Goal: Task Accomplishment & Management: Use online tool/utility

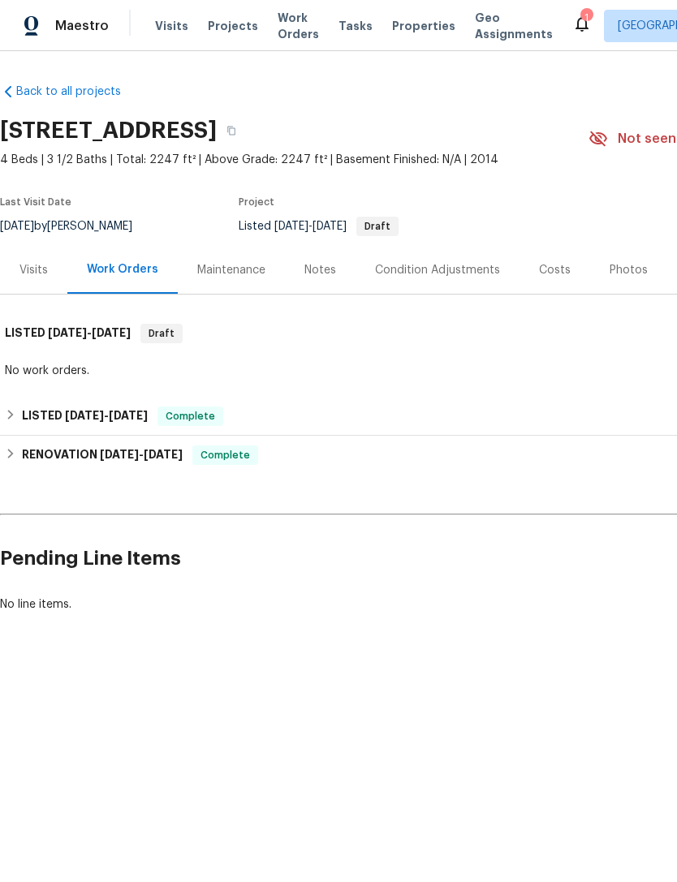
click at [557, 262] on div "Costs" at bounding box center [555, 270] width 32 height 16
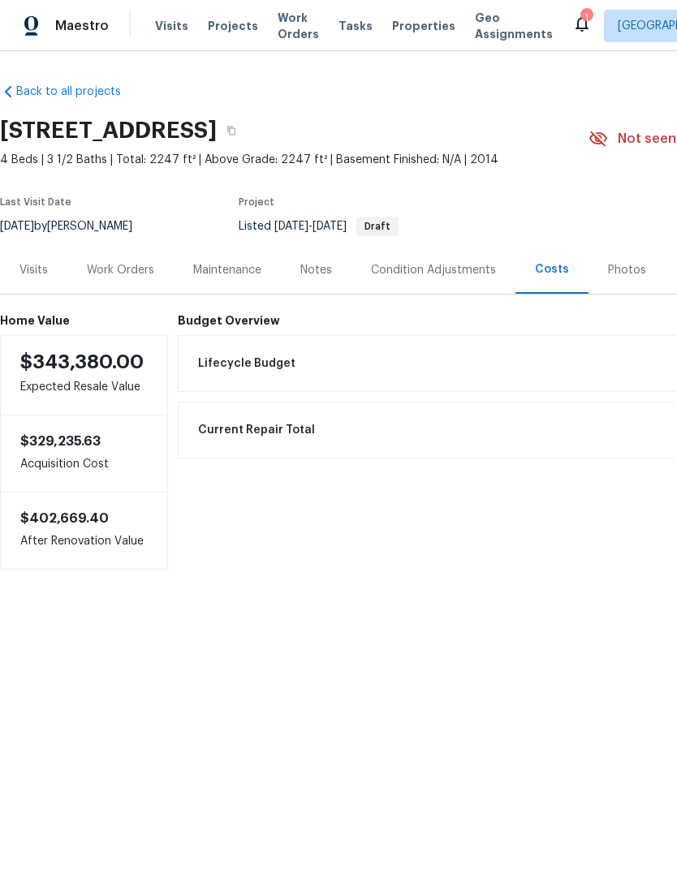
click at [123, 263] on div "Work Orders" at bounding box center [120, 270] width 67 height 16
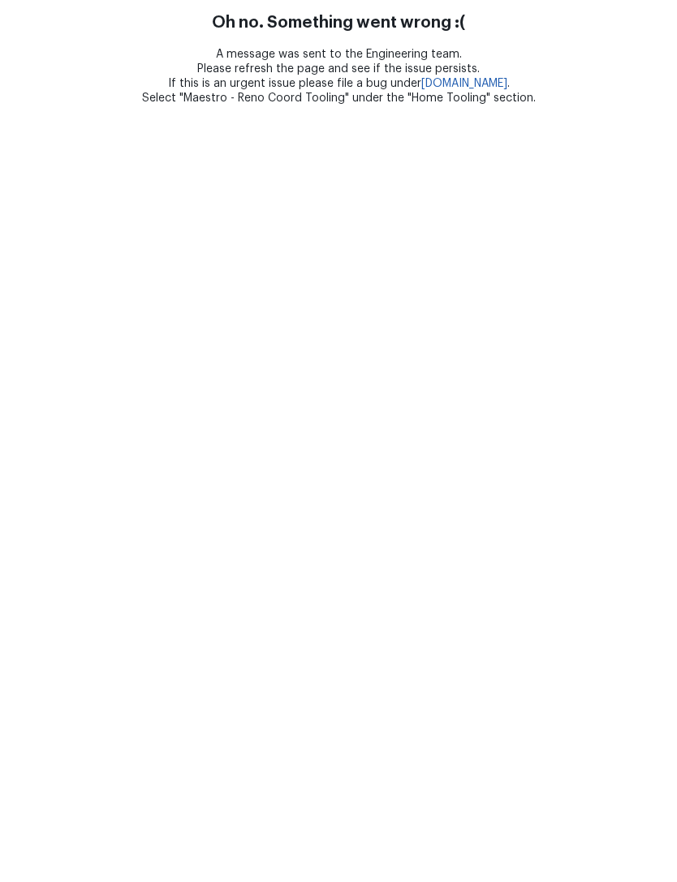
click at [119, 105] on html "Oh no. Something went wrong :( A message was sent to the Engineering team. Plea…" at bounding box center [338, 52] width 677 height 105
click at [134, 105] on html "Oh no. Something went wrong :( A message was sent to the Engineering team. Plea…" at bounding box center [338, 52] width 677 height 105
click at [115, 105] on html "Oh no. Something went wrong :( A message was sent to the Engineering team. Plea…" at bounding box center [338, 52] width 677 height 105
click at [118, 105] on html "Oh no. Something went wrong :( A message was sent to the Engineering team. Plea…" at bounding box center [338, 52] width 677 height 105
click at [114, 105] on html "Oh no. Something went wrong :( A message was sent to the Engineering team. Plea…" at bounding box center [338, 52] width 677 height 105
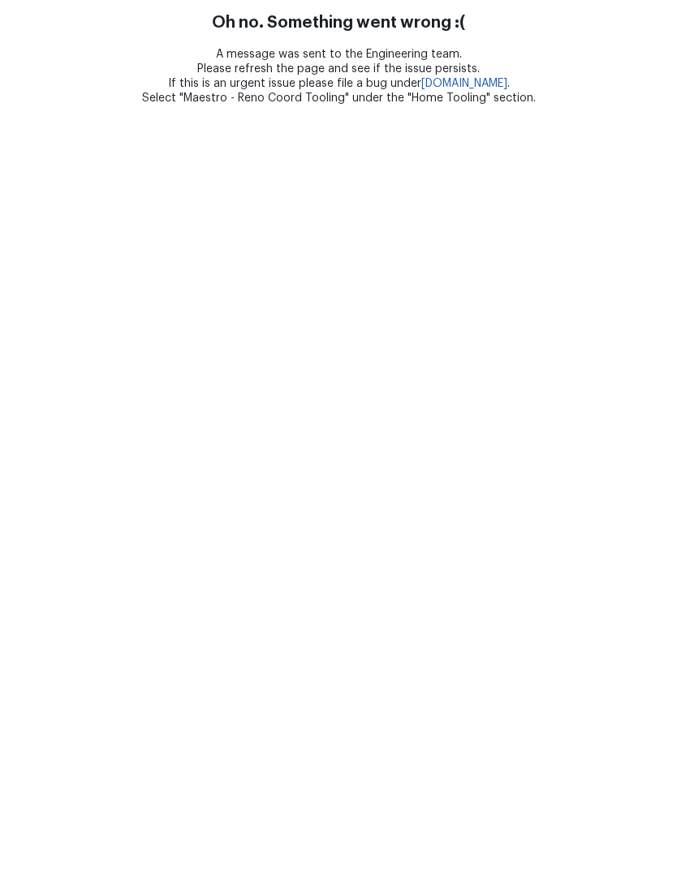
click at [113, 105] on html "Oh no. Something went wrong :( A message was sent to the Engineering team. Plea…" at bounding box center [338, 52] width 677 height 105
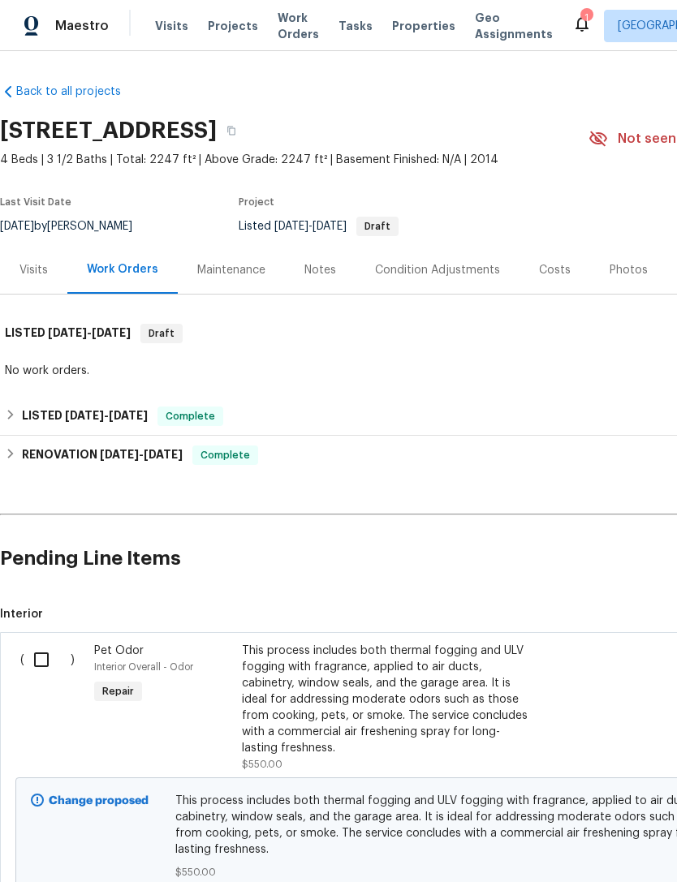
click at [51, 668] on input "checkbox" at bounding box center [47, 660] width 46 height 34
checkbox input "true"
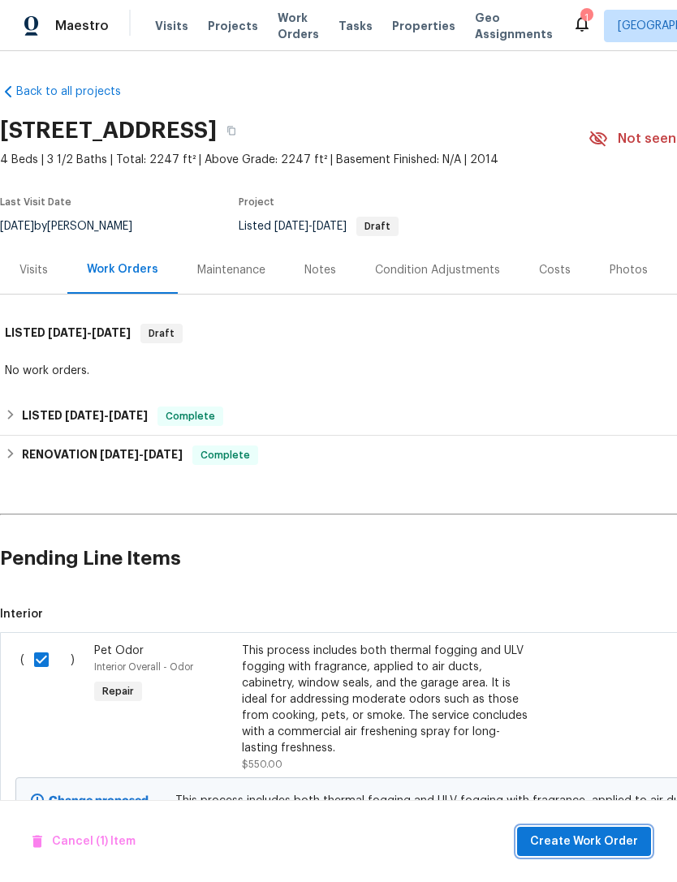
click at [605, 837] on span "Create Work Order" at bounding box center [584, 842] width 108 height 20
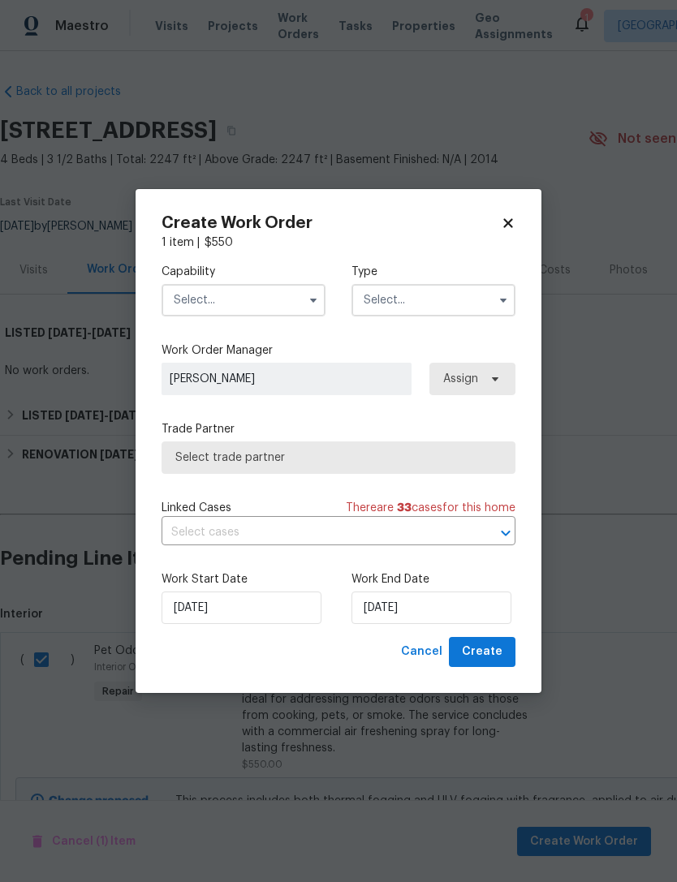
click at [296, 299] on input "text" at bounding box center [243, 300] width 164 height 32
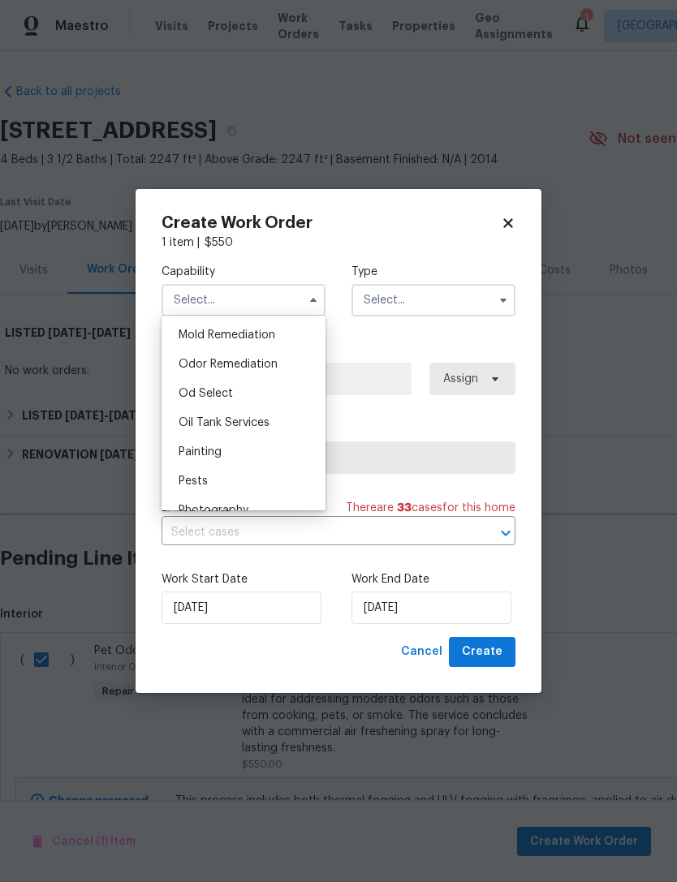
scroll to position [1241, 0]
click at [269, 380] on div "Odor Remediation" at bounding box center [244, 368] width 156 height 29
type input "Odor Remediation"
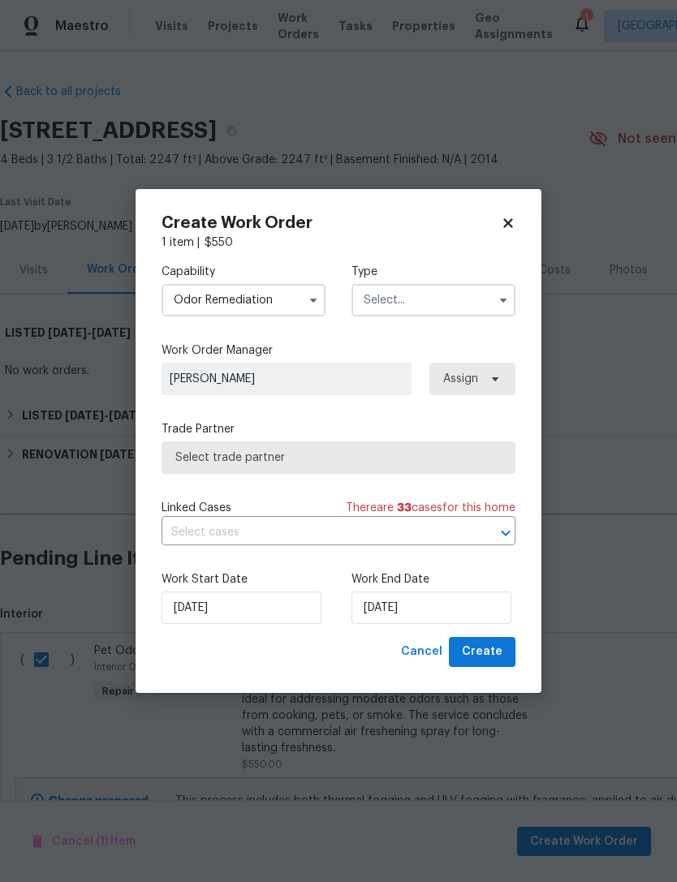
click at [446, 310] on input "text" at bounding box center [433, 300] width 164 height 32
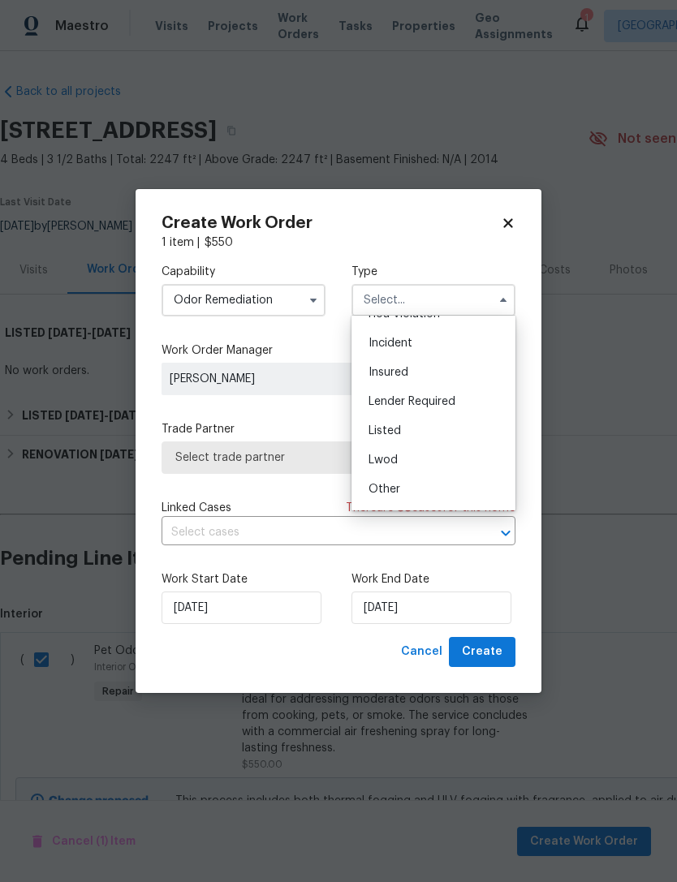
scroll to position [56, 0]
click at [424, 437] on div "Listed" at bounding box center [433, 424] width 156 height 29
type input "Listed"
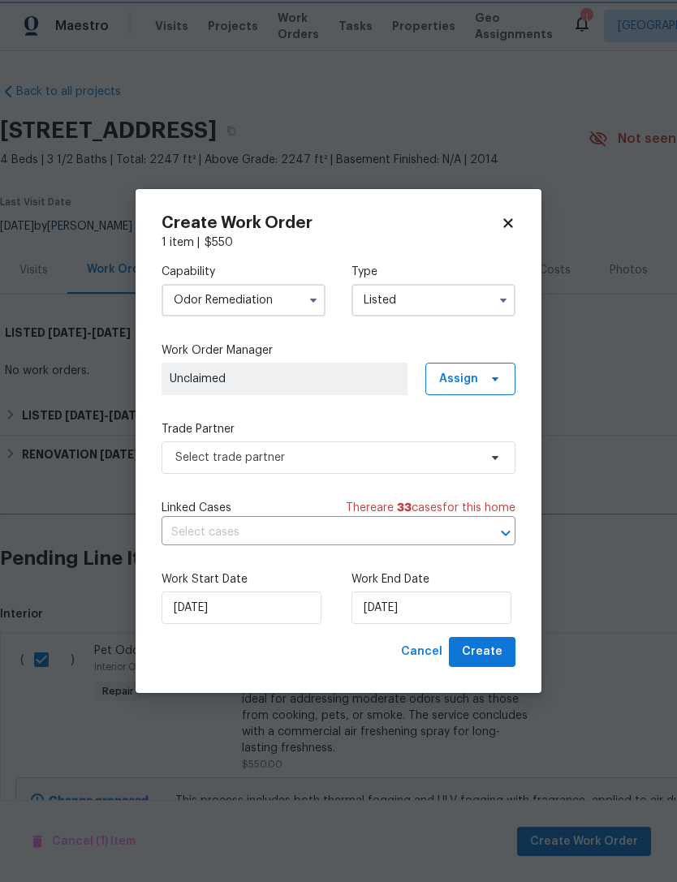
scroll to position [0, 0]
click at [467, 386] on span "Assign" at bounding box center [470, 379] width 90 height 32
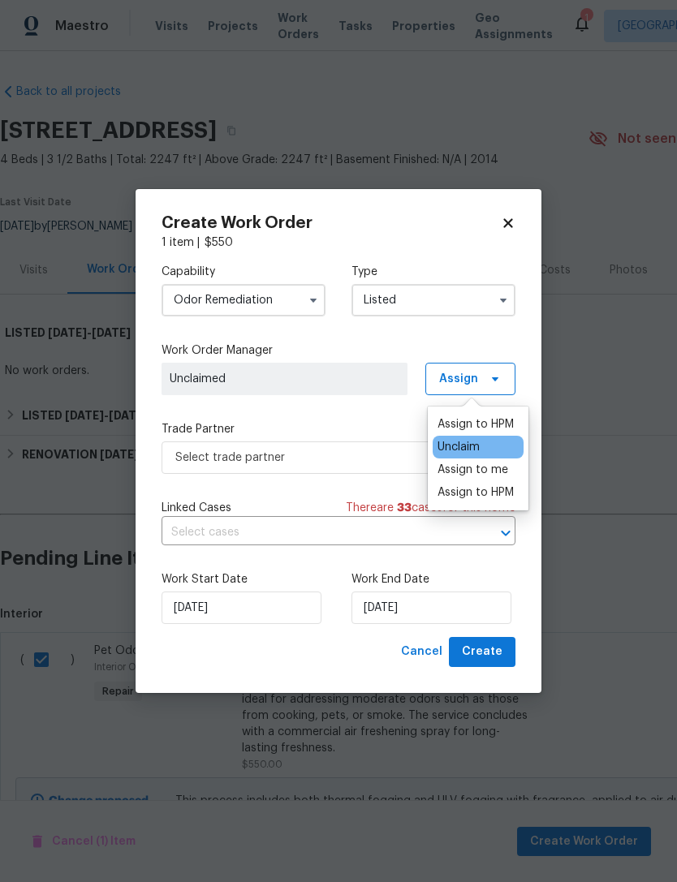
click at [491, 469] on div "Assign to me" at bounding box center [472, 470] width 71 height 16
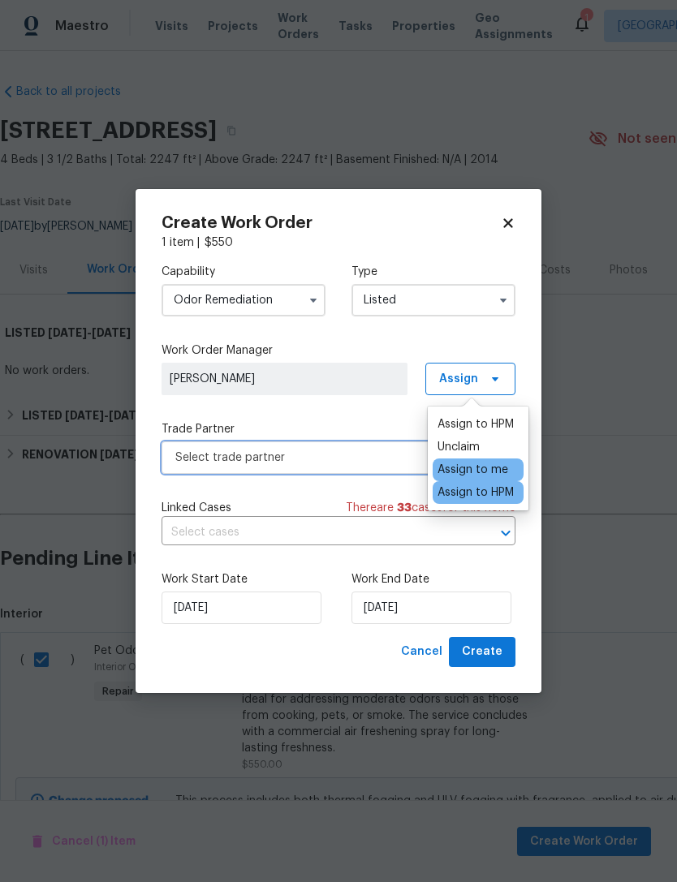
click at [351, 465] on span "Select trade partner" at bounding box center [338, 457] width 354 height 32
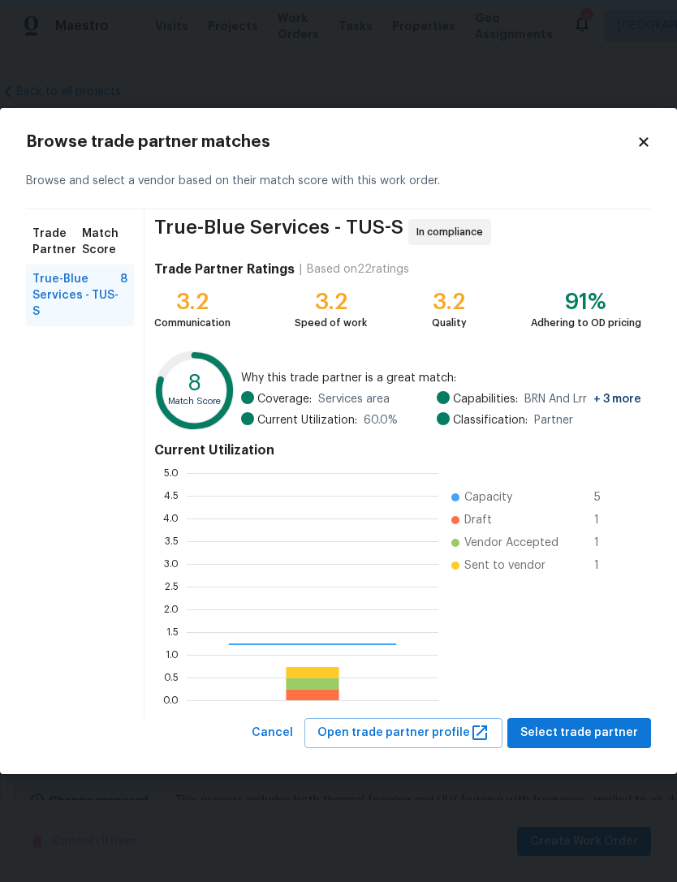
scroll to position [227, 252]
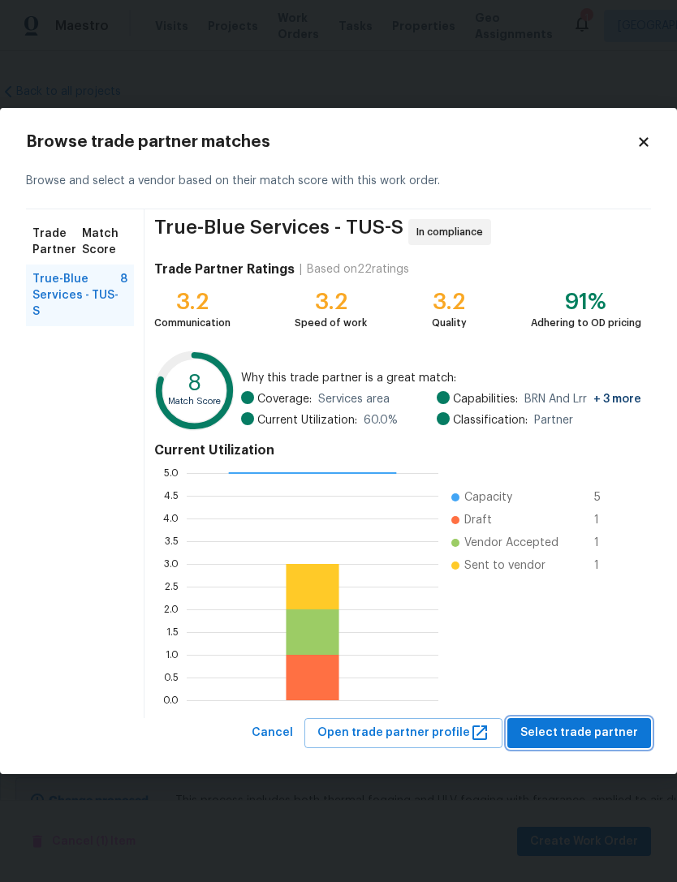
click at [596, 746] on button "Select trade partner" at bounding box center [579, 733] width 144 height 30
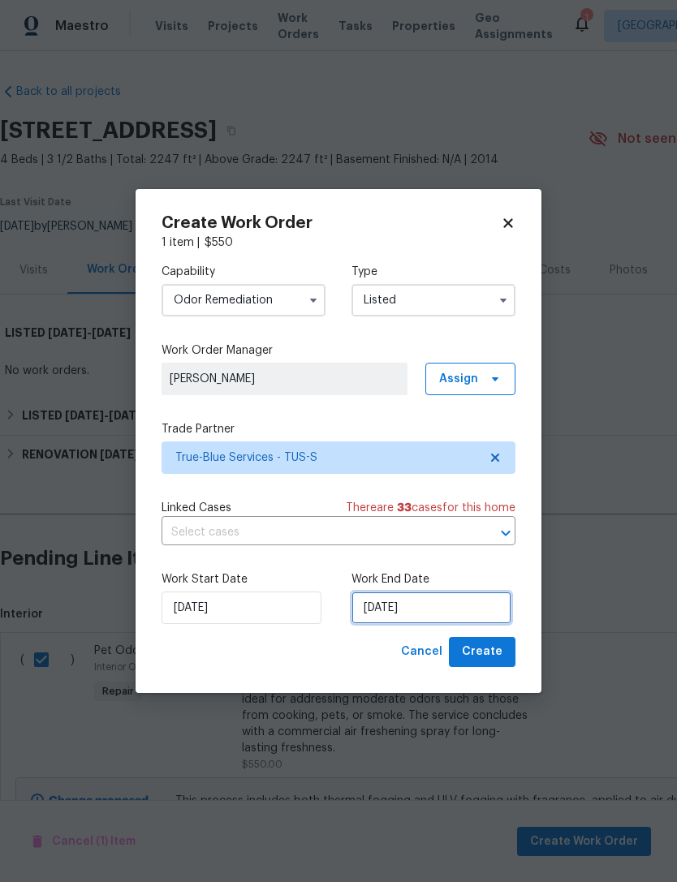
click at [429, 617] on input "9/22/2025" at bounding box center [431, 607] width 160 height 32
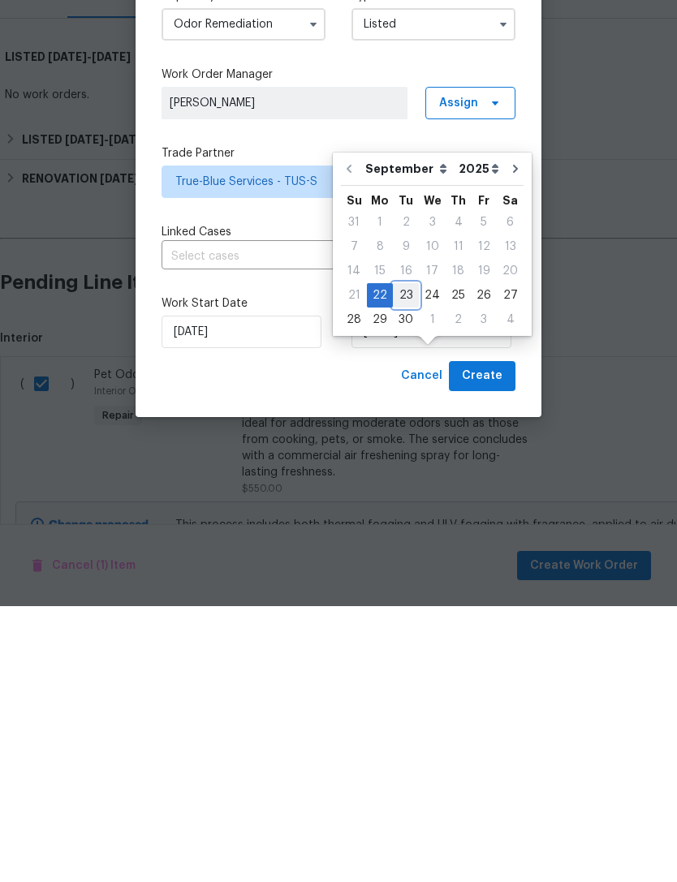
click at [407, 560] on div "23" at bounding box center [406, 571] width 26 height 23
type input "9/23/2025"
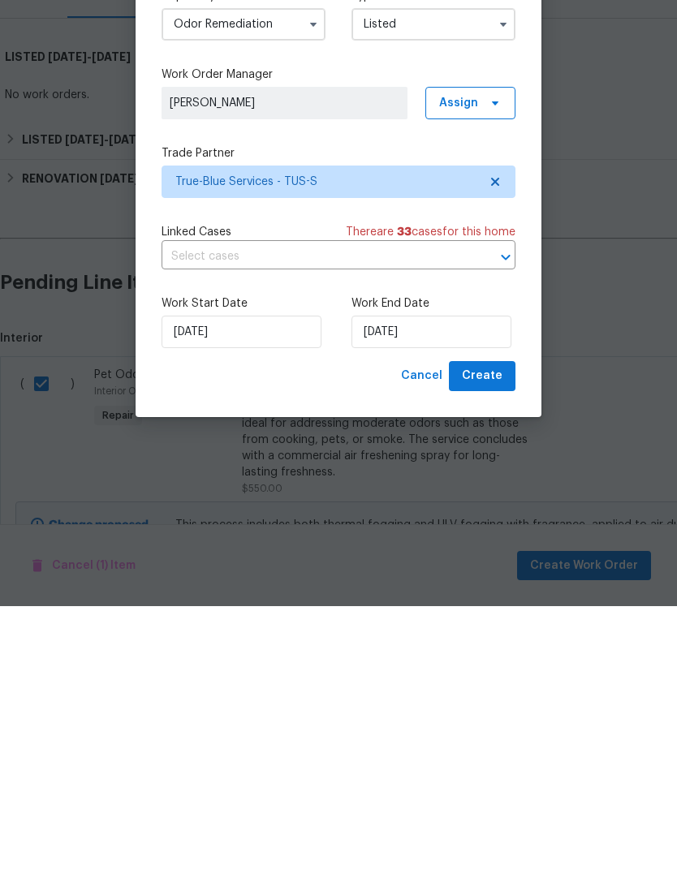
scroll to position [52, 0]
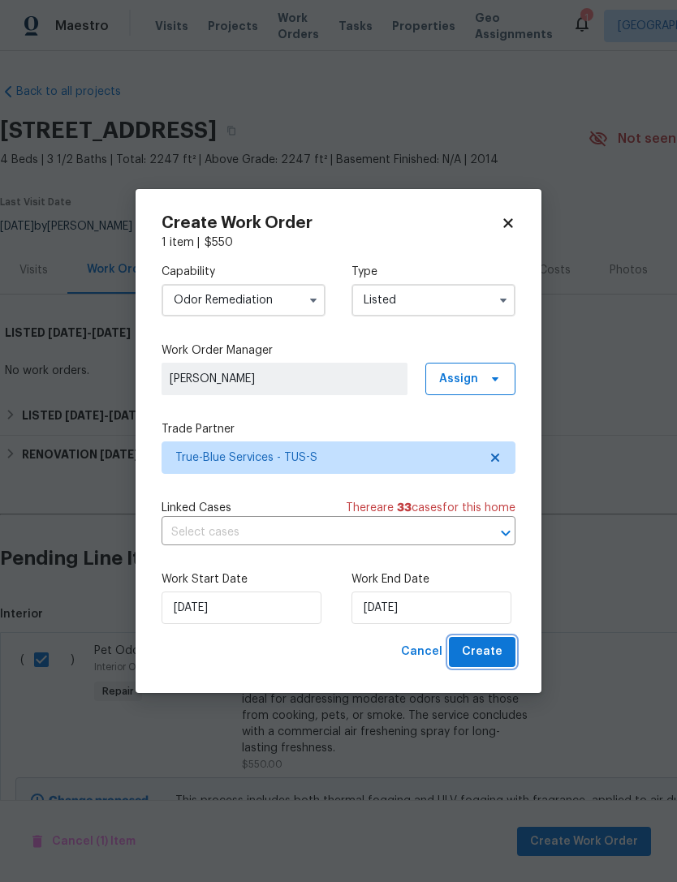
click at [499, 656] on span "Create" at bounding box center [482, 652] width 41 height 20
checkbox input "false"
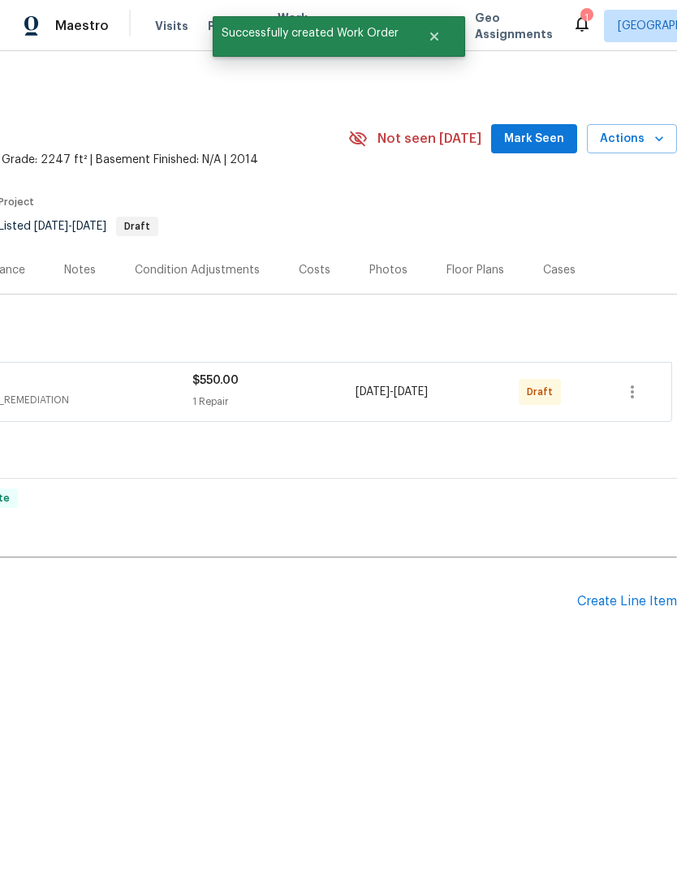
scroll to position [0, 240]
click at [627, 390] on icon "button" at bounding box center [631, 391] width 19 height 19
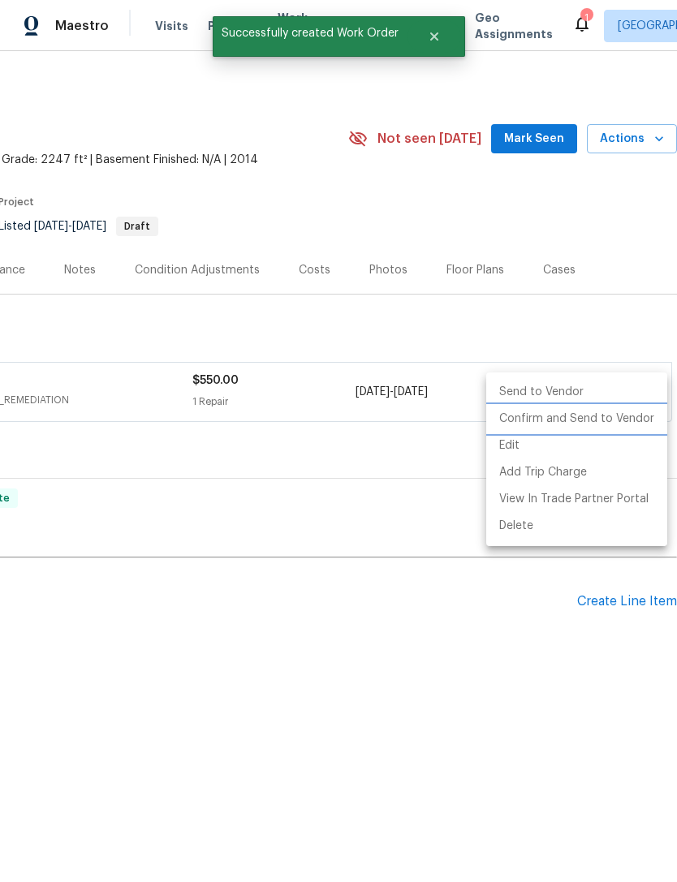
click at [609, 428] on li "Confirm and Send to Vendor" at bounding box center [576, 419] width 181 height 27
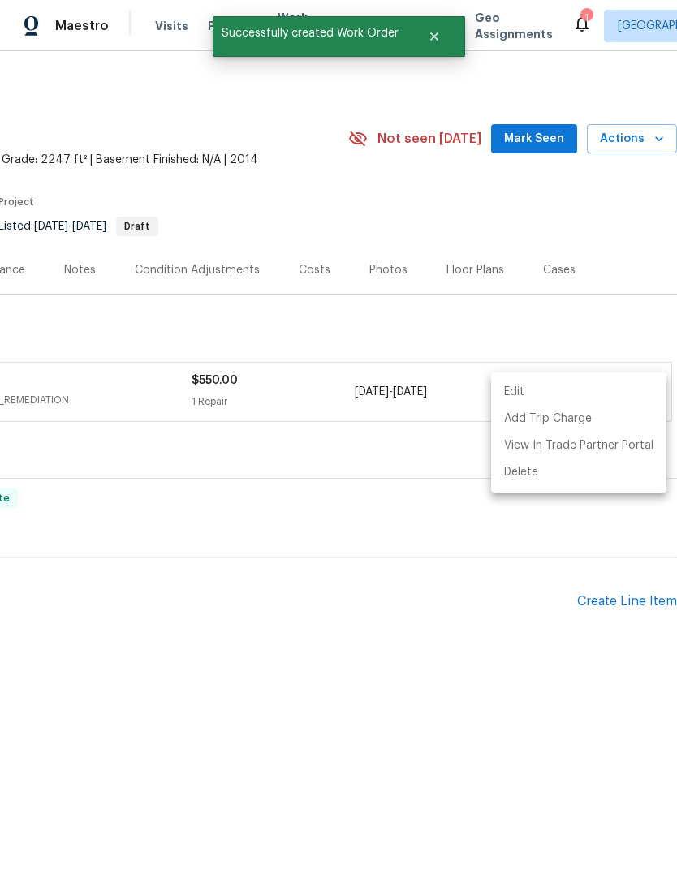
click at [85, 397] on div at bounding box center [338, 441] width 677 height 882
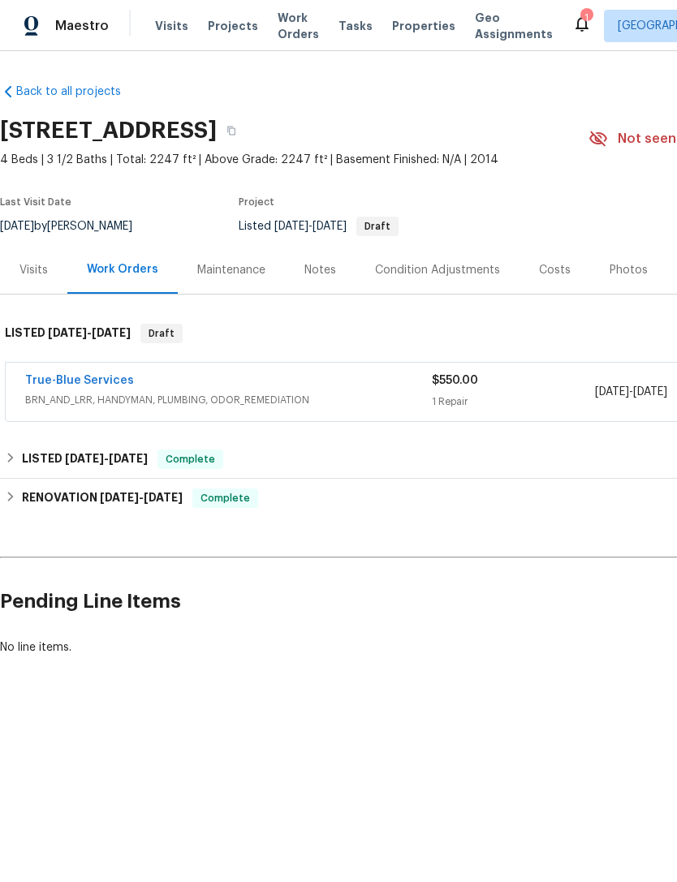
scroll to position [0, 0]
click at [71, 383] on link "True-Blue Services" at bounding box center [79, 380] width 109 height 11
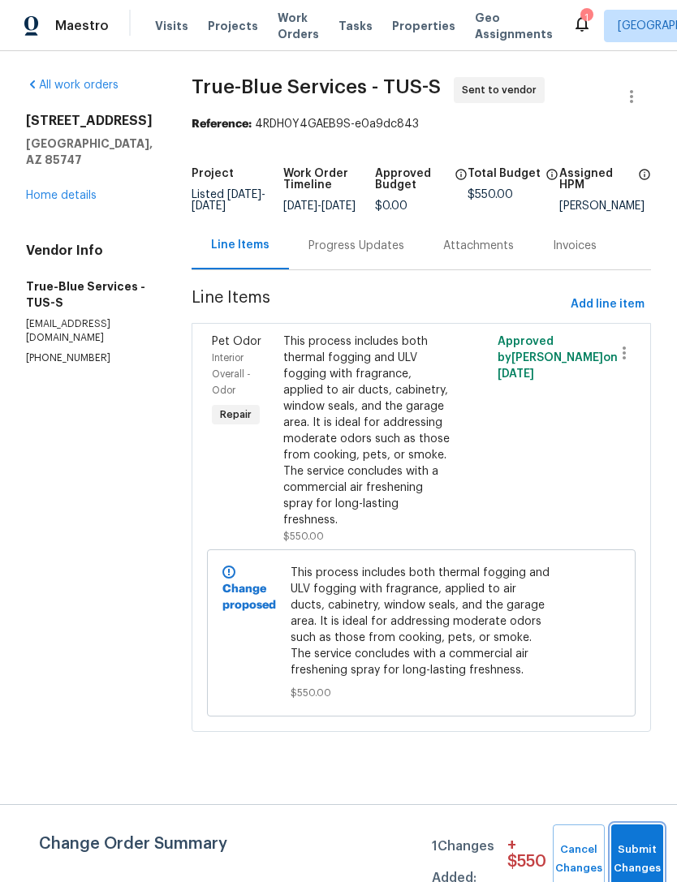
click at [645, 849] on button "Submit Changes" at bounding box center [637, 859] width 52 height 70
